Goal: Navigation & Orientation: Find specific page/section

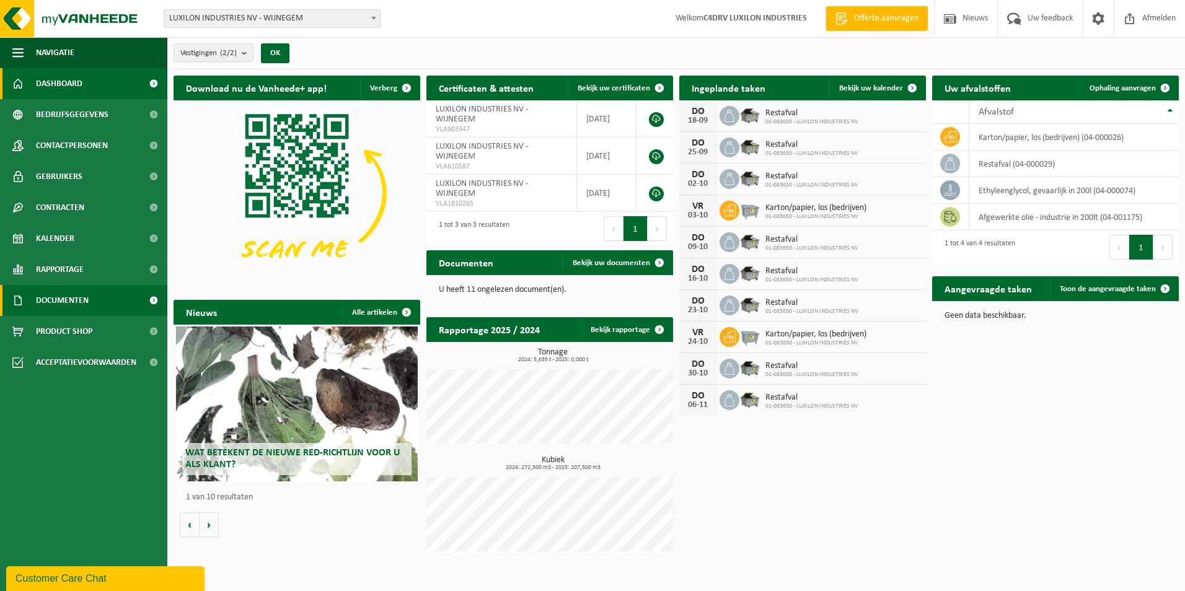
click at [51, 301] on span "Documenten" at bounding box center [62, 300] width 53 height 31
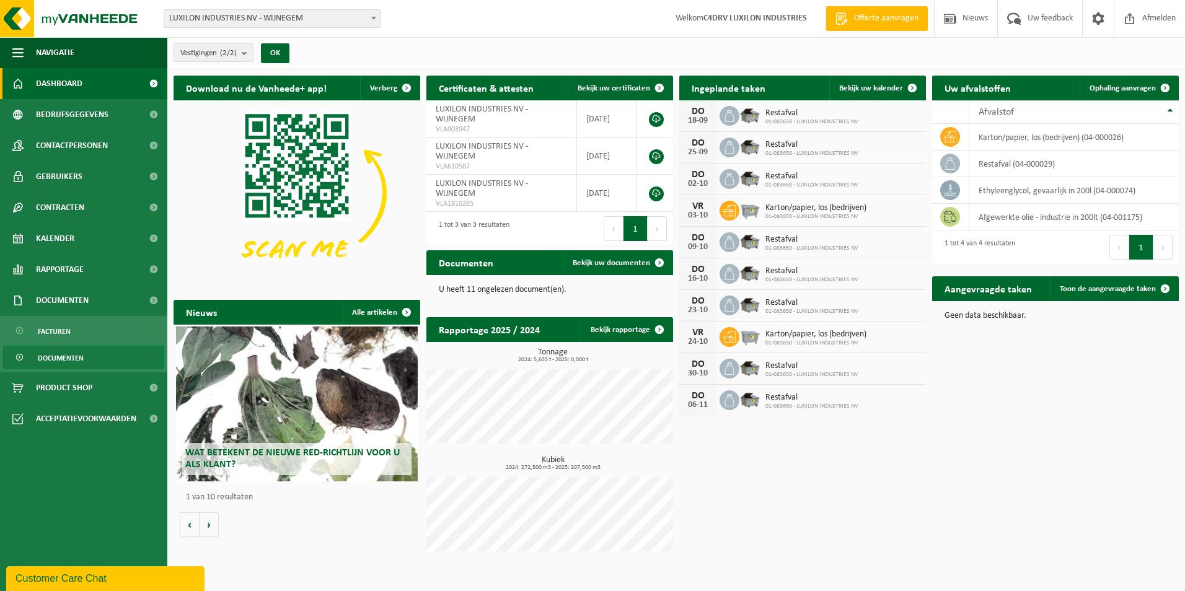
click at [52, 359] on span "Documenten" at bounding box center [61, 358] width 46 height 24
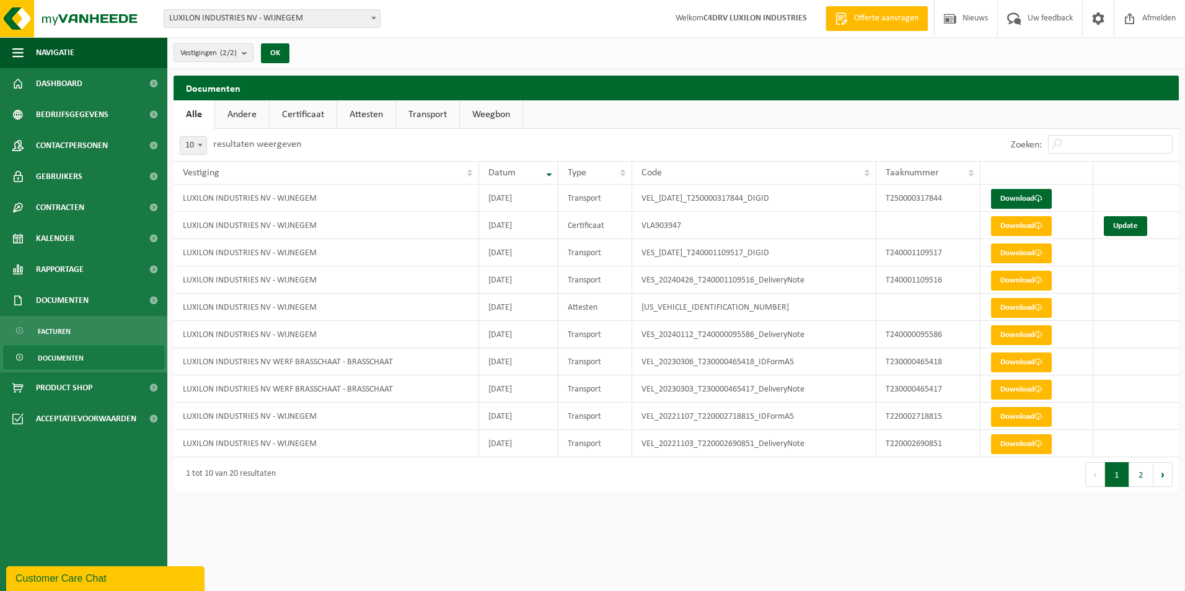
drag, startPoint x: 232, startPoint y: 110, endPoint x: 310, endPoint y: 107, distance: 77.5
click at [232, 110] on link "Andere" at bounding box center [242, 114] width 54 height 29
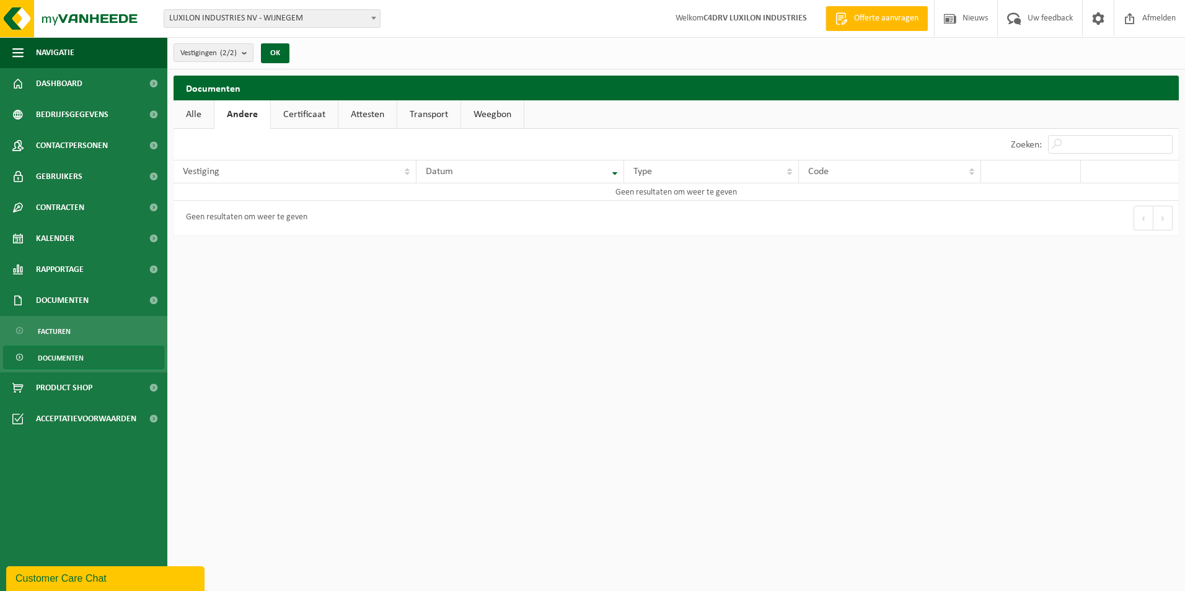
click at [415, 112] on link "Transport" at bounding box center [428, 114] width 63 height 29
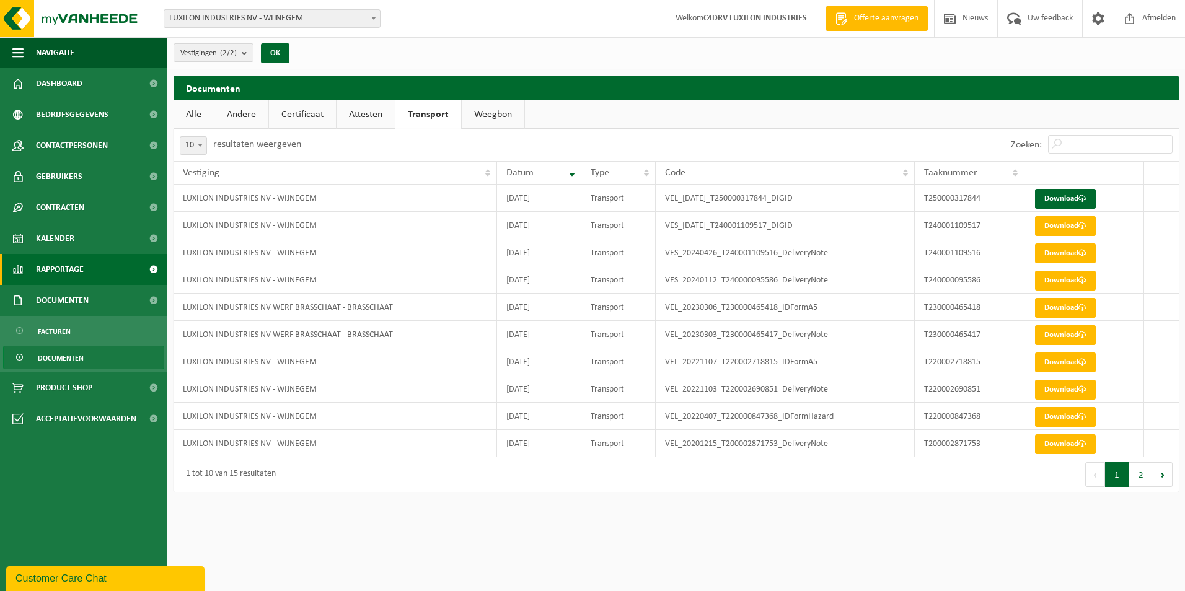
click at [76, 273] on span "Rapportage" at bounding box center [60, 269] width 48 height 31
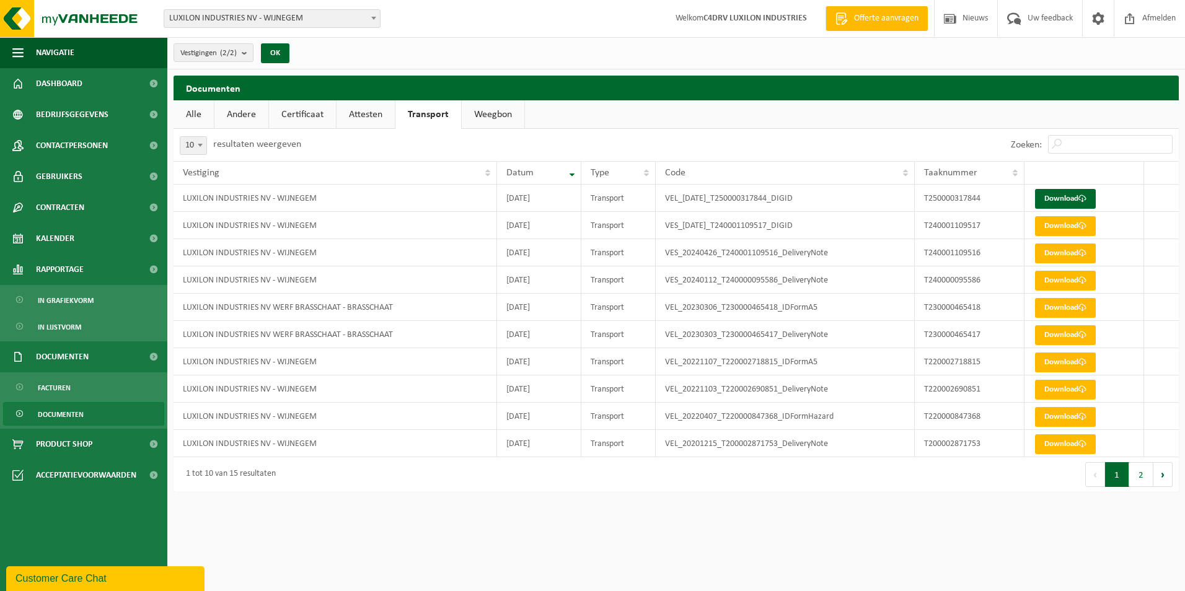
click at [54, 415] on span "Documenten" at bounding box center [61, 415] width 46 height 24
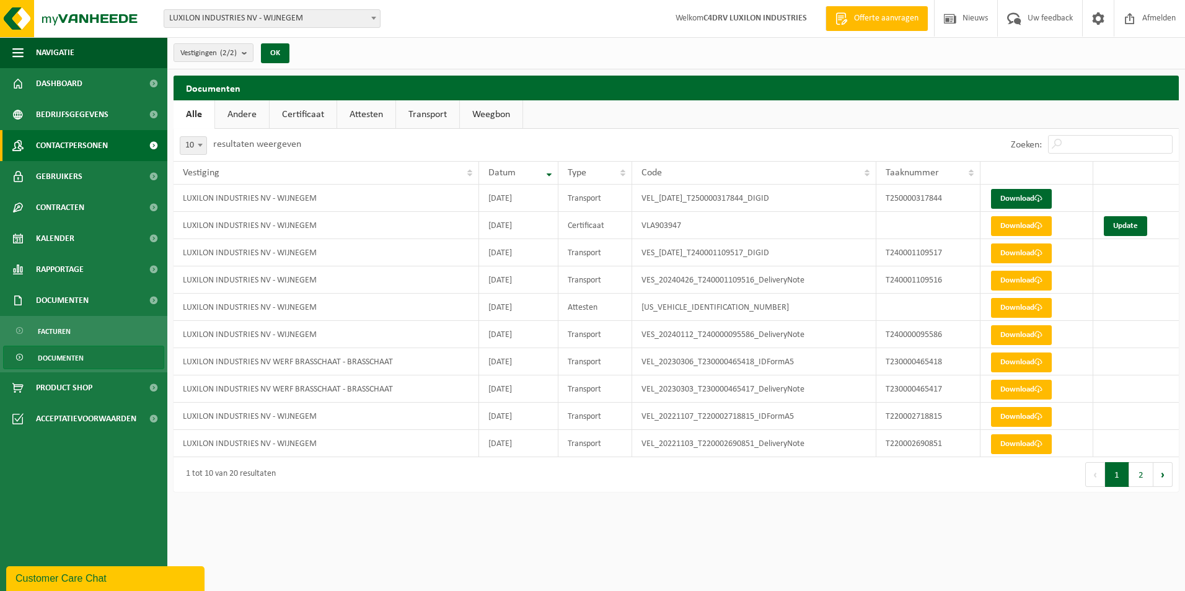
click at [73, 145] on span "Contactpersonen" at bounding box center [72, 145] width 72 height 31
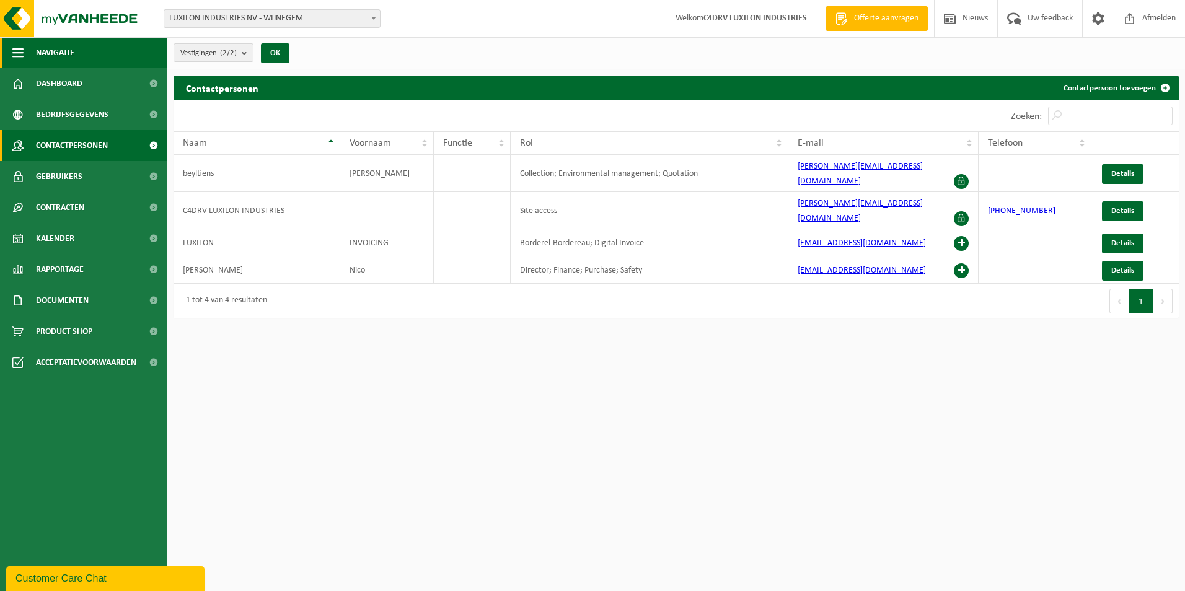
click at [15, 54] on span "button" at bounding box center [17, 52] width 11 height 31
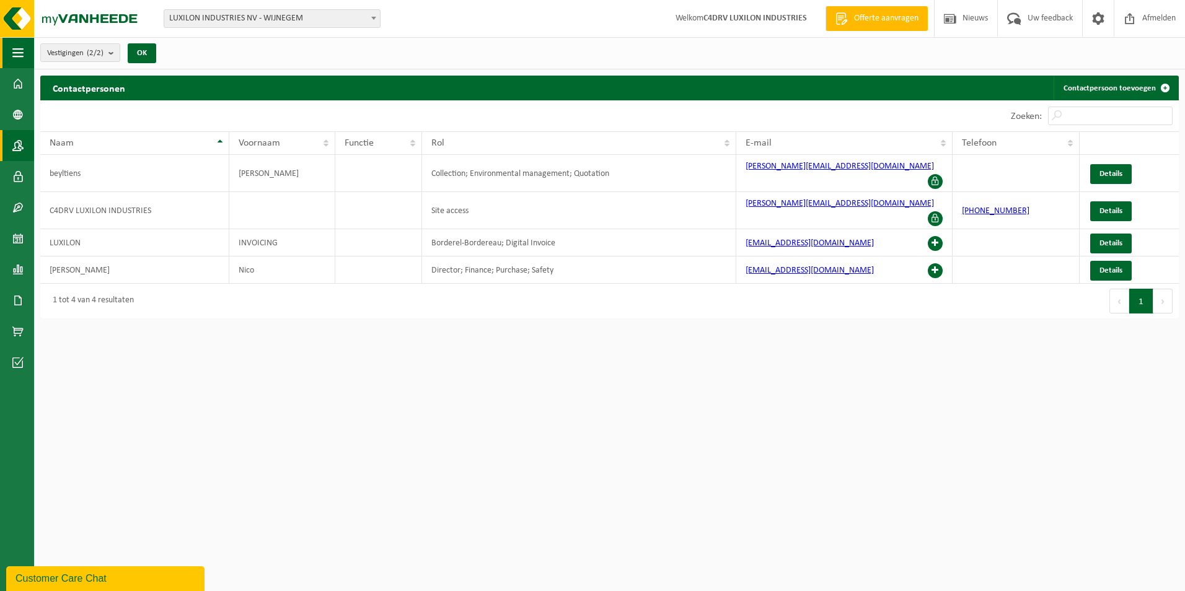
click at [15, 54] on span "button" at bounding box center [17, 52] width 11 height 31
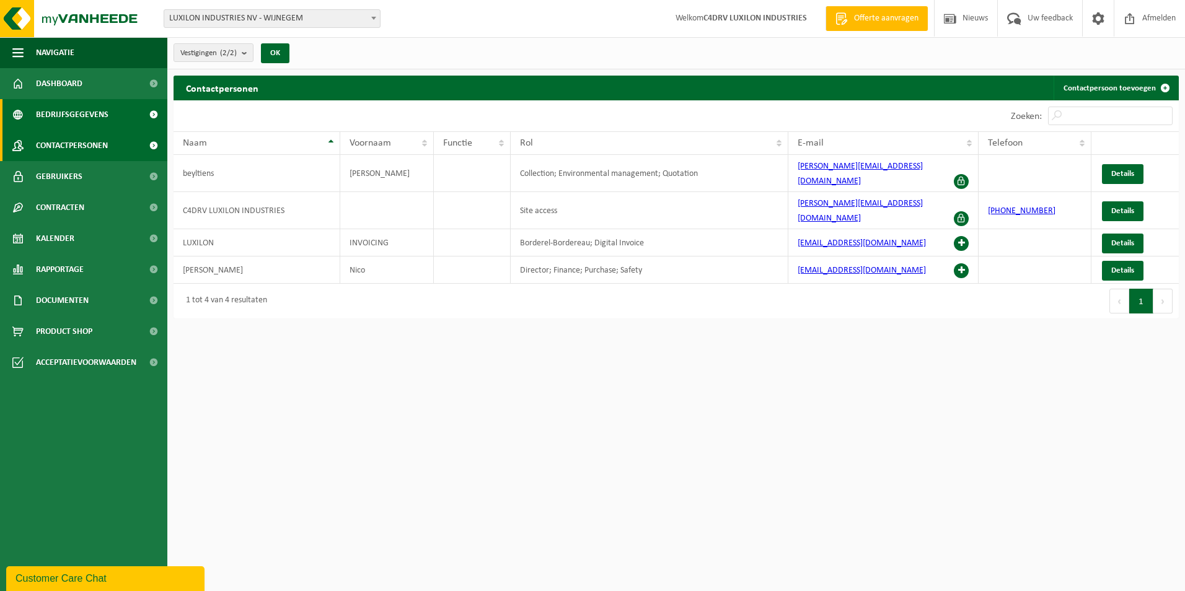
click at [151, 116] on span at bounding box center [153, 114] width 28 height 31
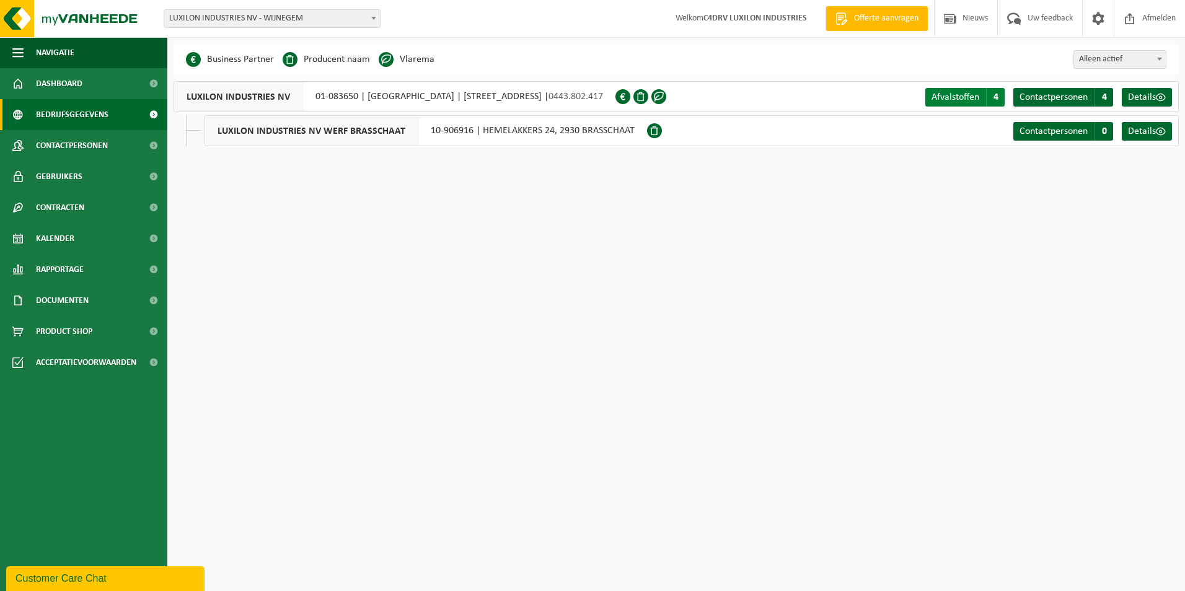
click at [947, 99] on span "Afvalstoffen" at bounding box center [956, 97] width 48 height 10
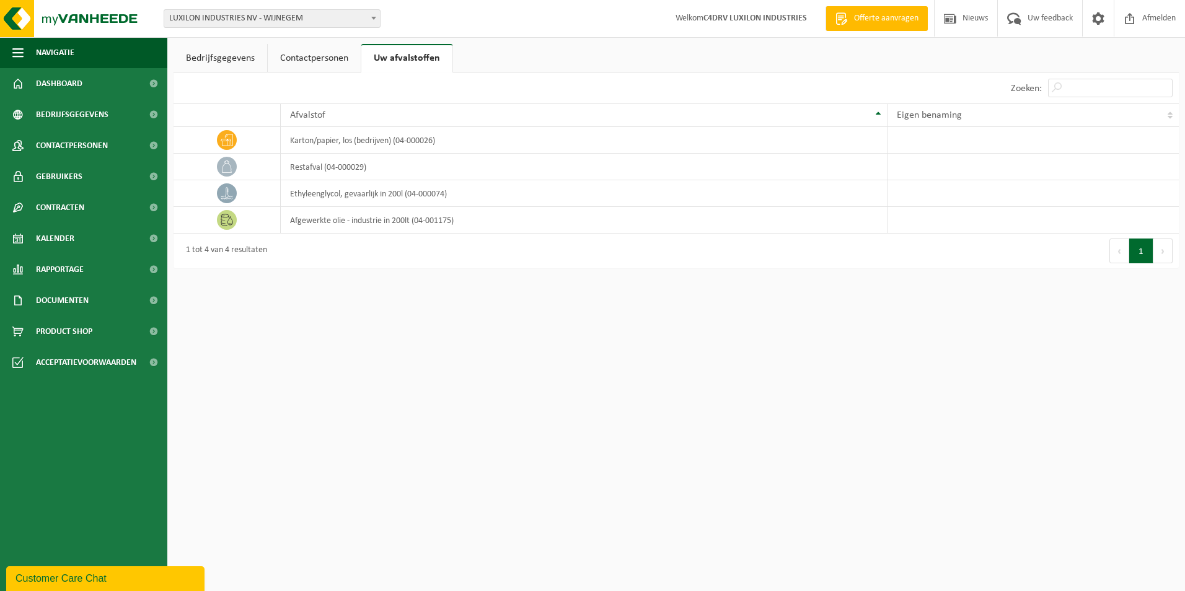
click at [324, 58] on link "Contactpersonen" at bounding box center [314, 58] width 93 height 29
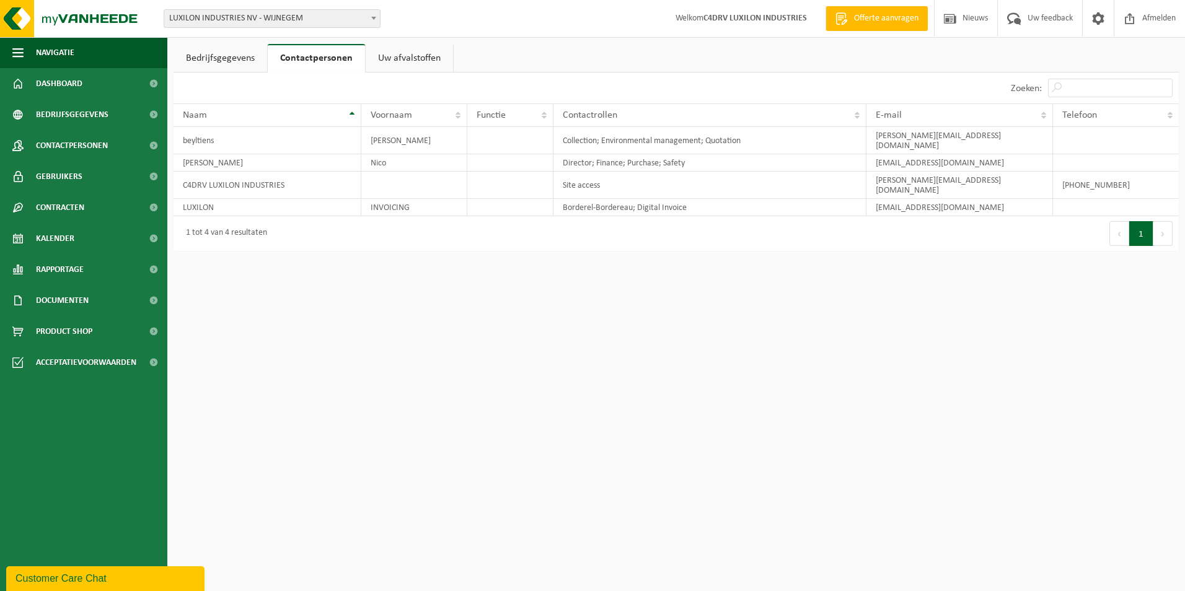
click at [221, 58] on link "Bedrijfsgegevens" at bounding box center [221, 58] width 94 height 29
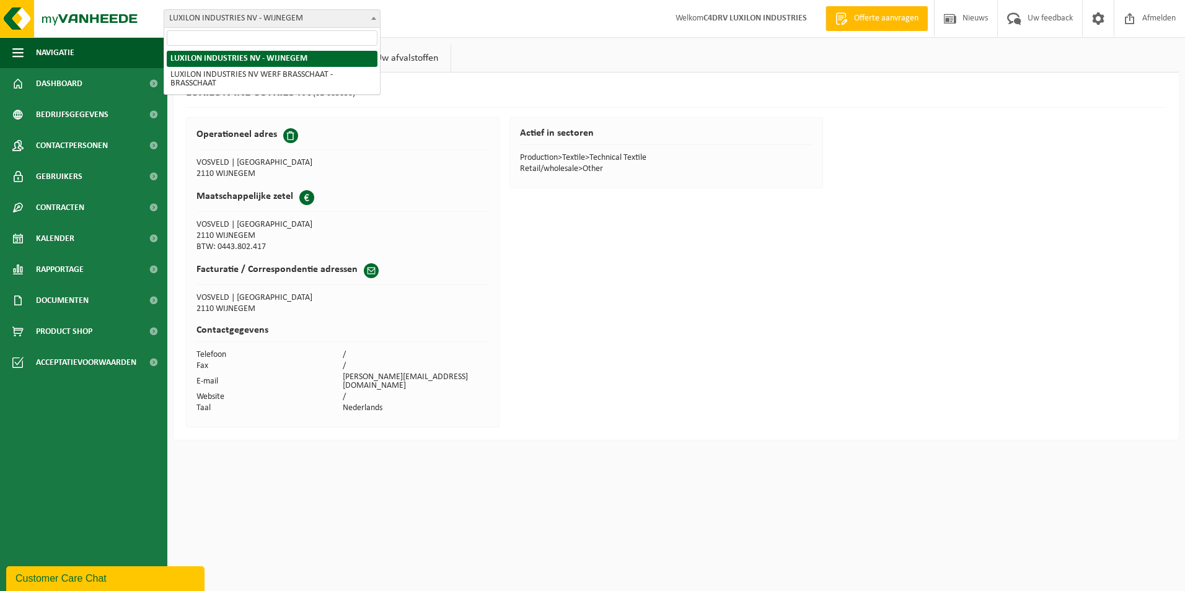
click at [379, 18] on span at bounding box center [374, 18] width 12 height 16
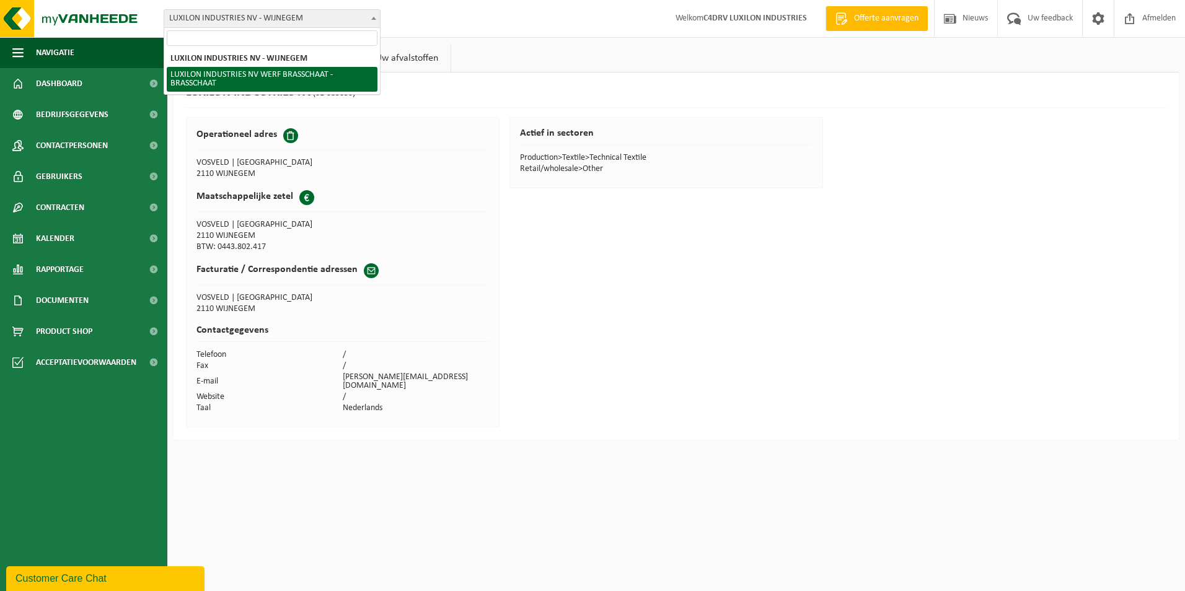
select select "122903"
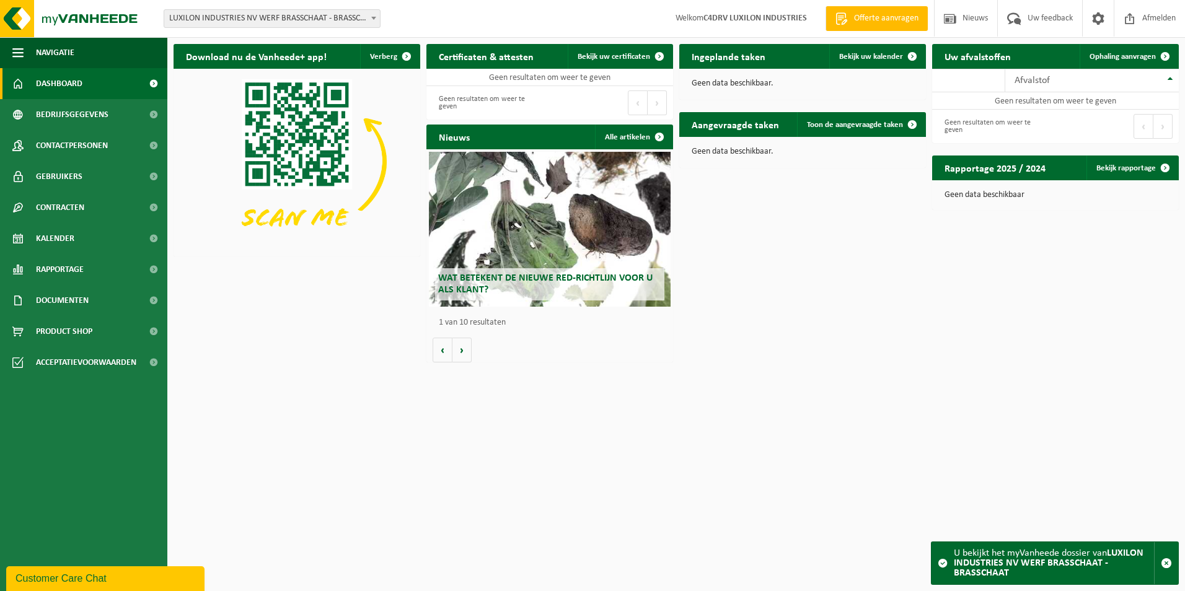
click at [369, 19] on span at bounding box center [374, 18] width 12 height 16
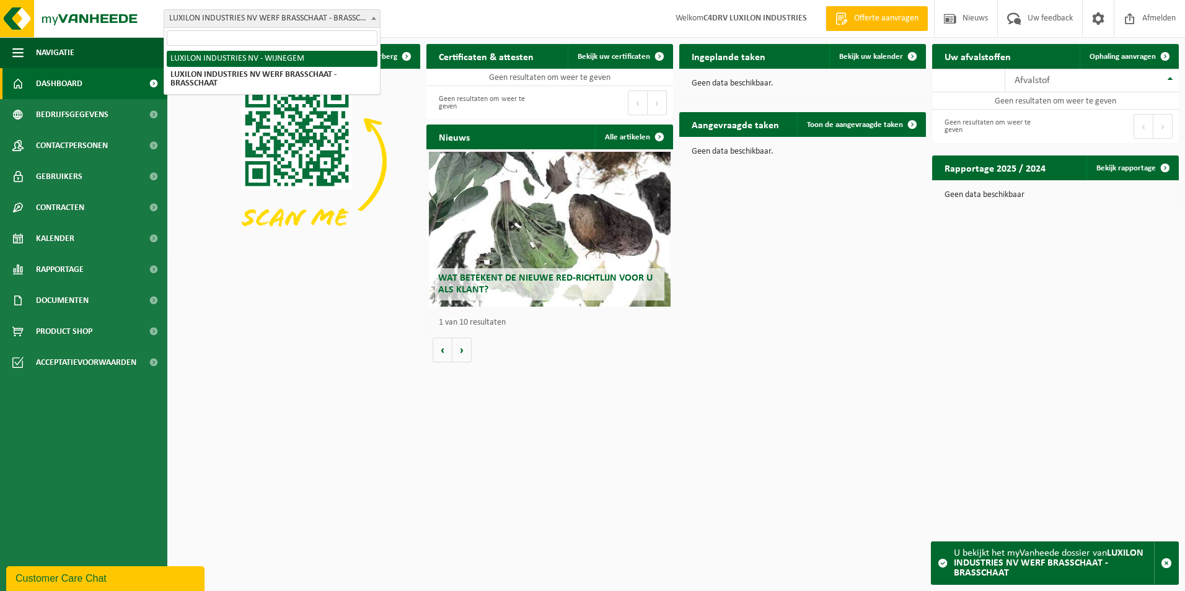
select select "8481"
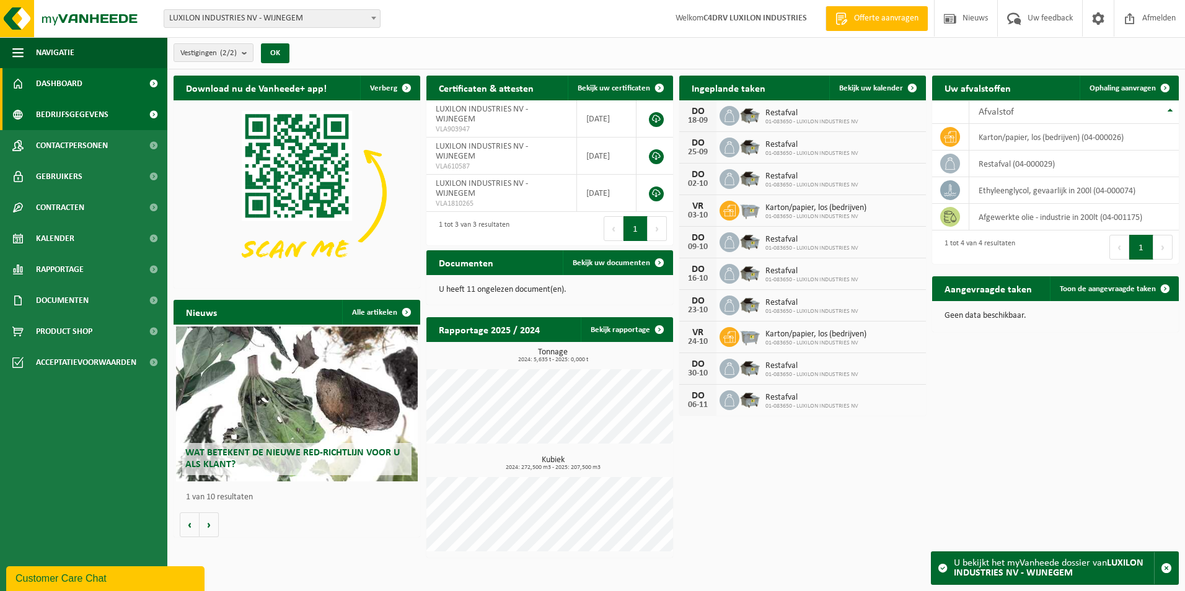
click at [87, 116] on span "Bedrijfsgegevens" at bounding box center [72, 114] width 73 height 31
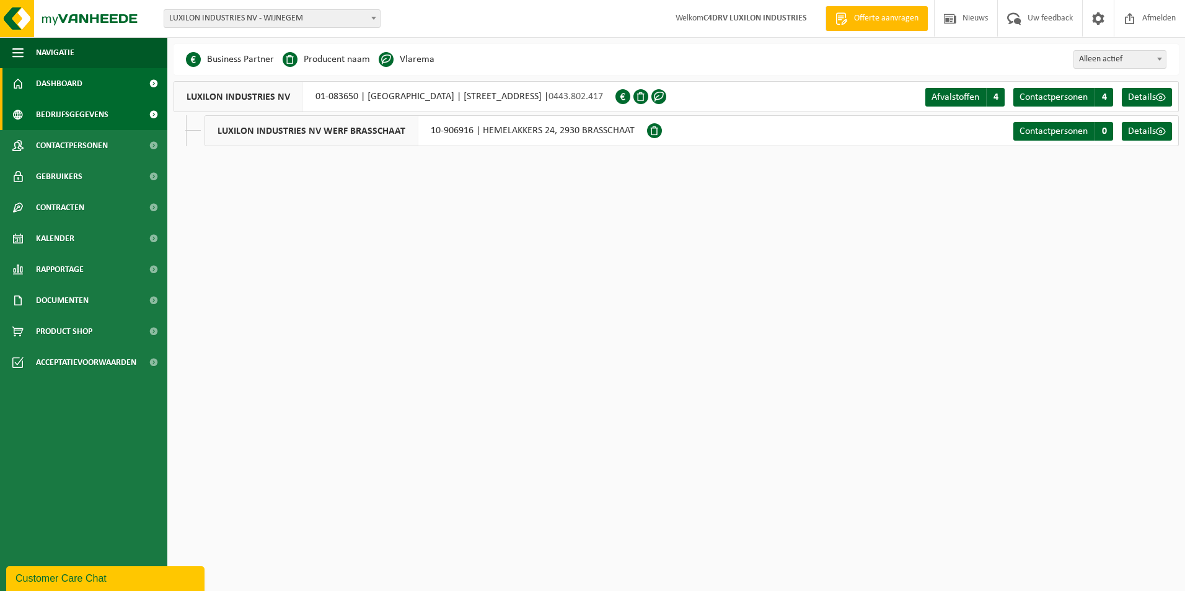
click at [82, 87] on span "Dashboard" at bounding box center [59, 83] width 46 height 31
